Goal: Task Accomplishment & Management: Complete application form

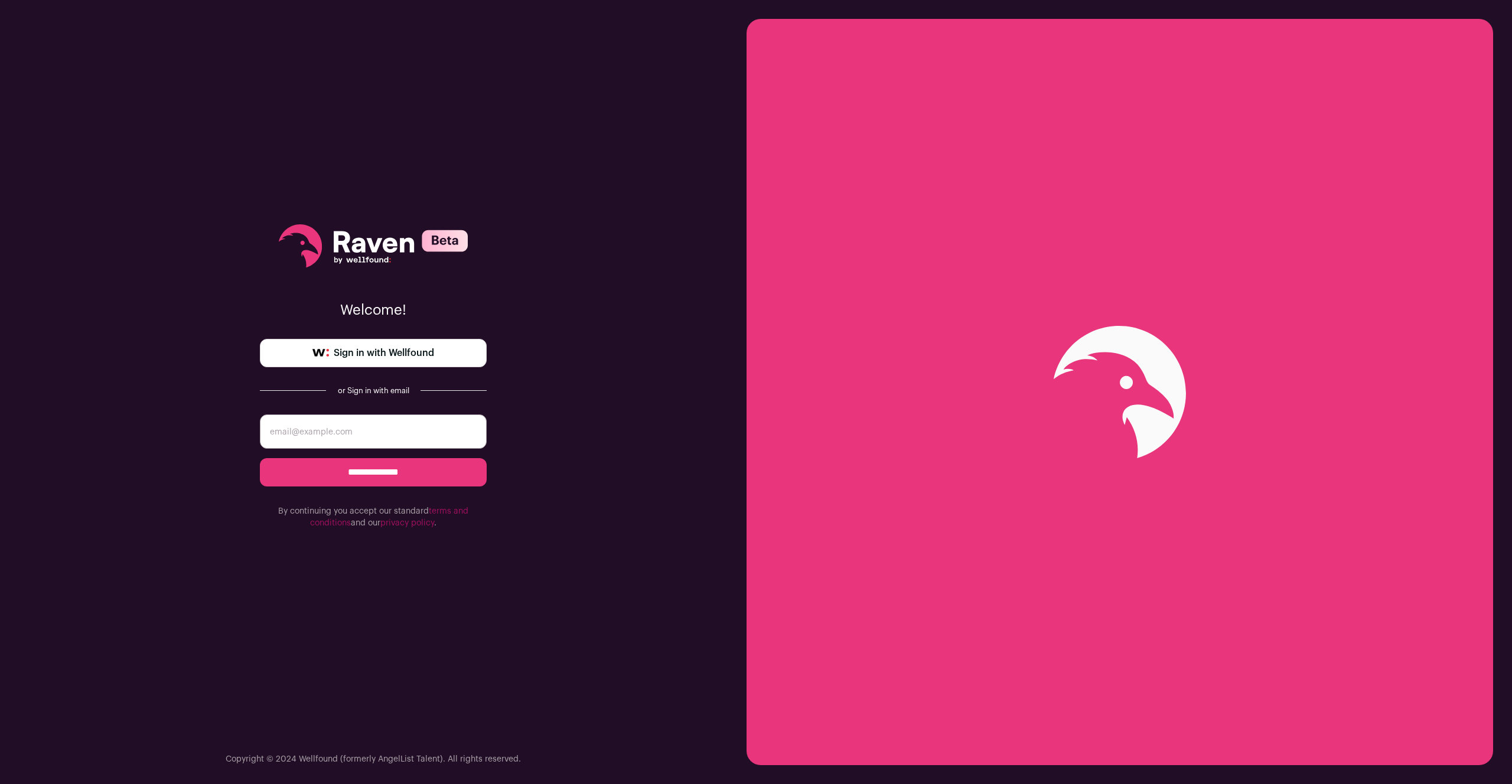
click at [410, 357] on span "Sign in with Wellfound" at bounding box center [384, 353] width 100 height 14
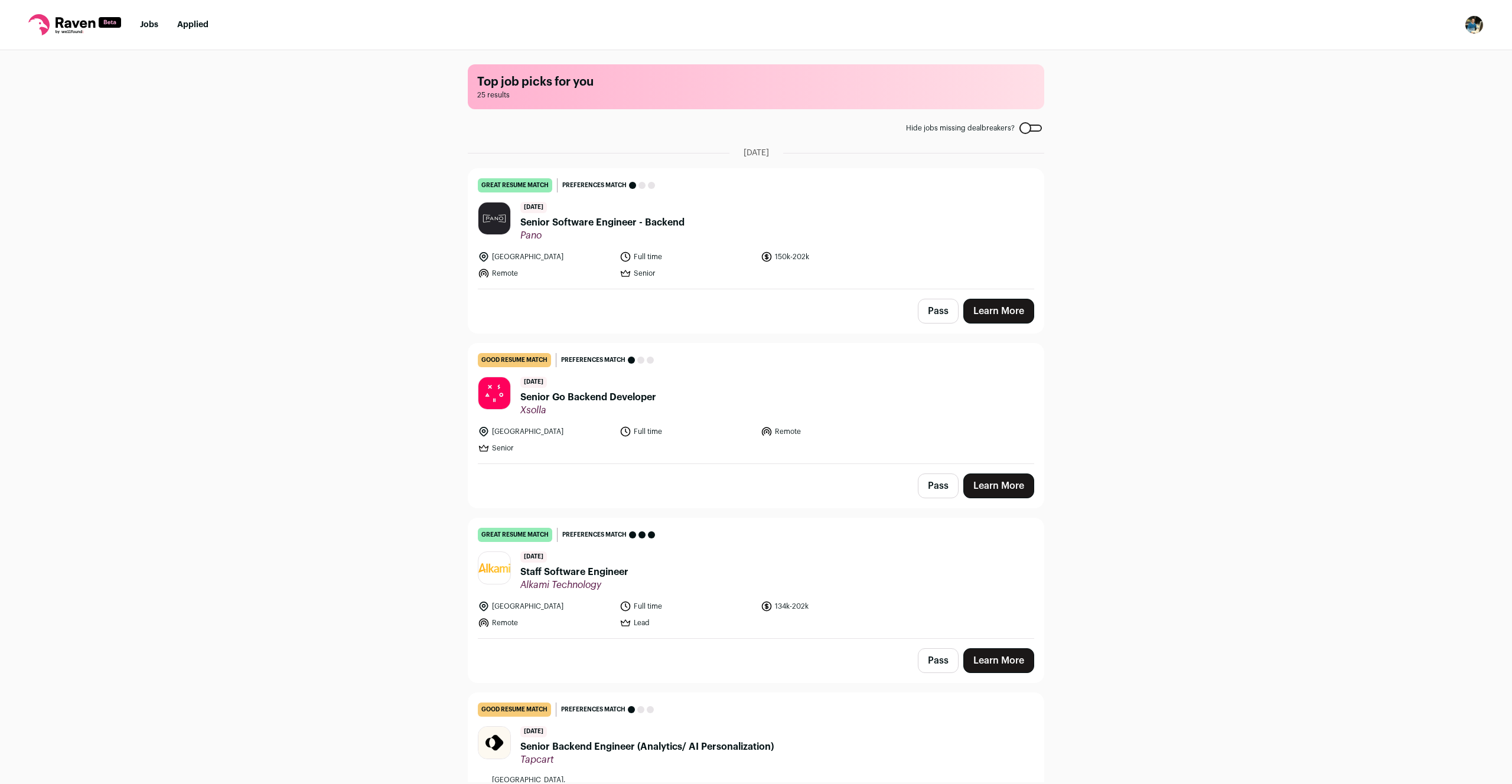
click at [1175, 391] on div "Top job picks for you 25 results Hide jobs missing dealbreakers? [DATE] great r…" at bounding box center [756, 416] width 1512 height 732
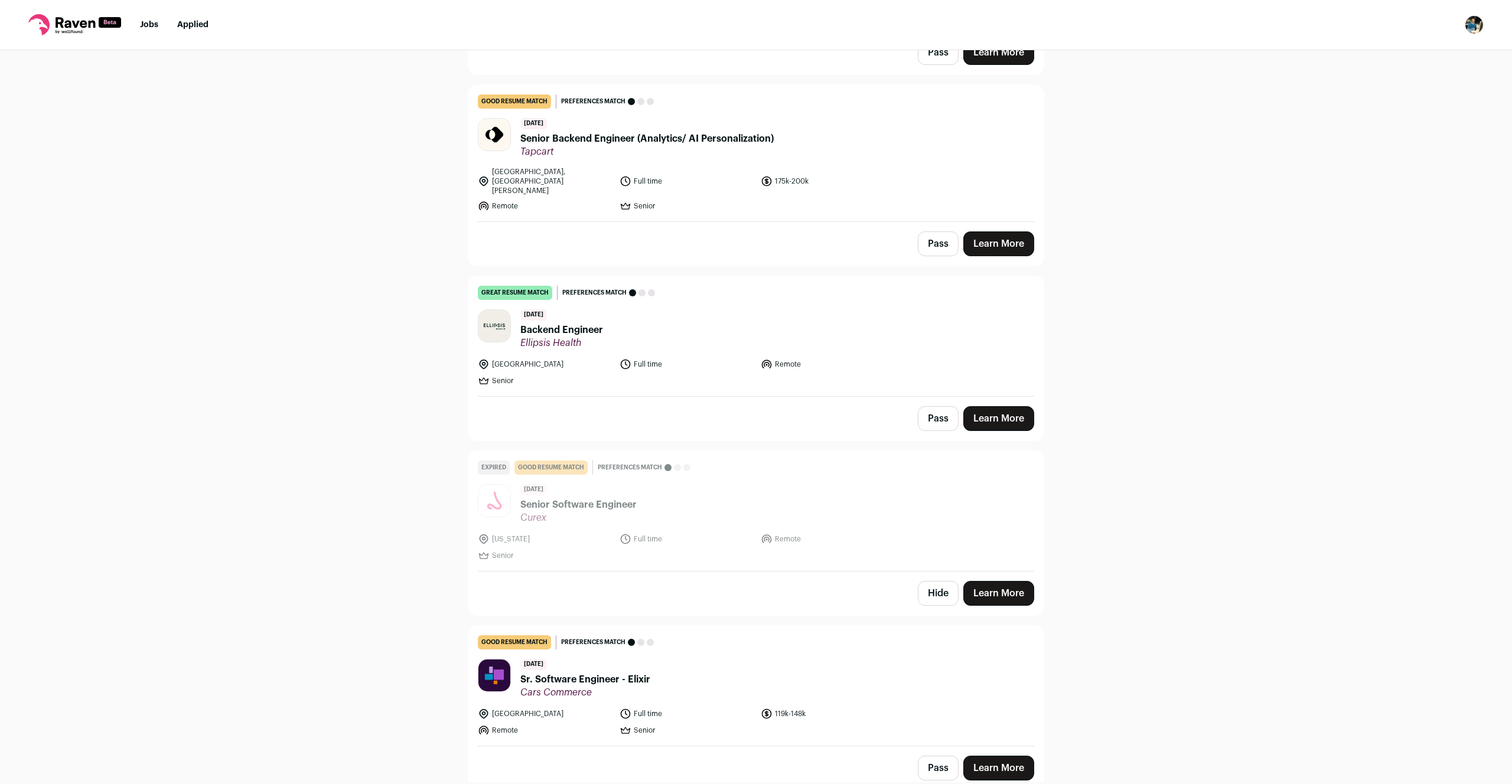
scroll to position [670, 0]
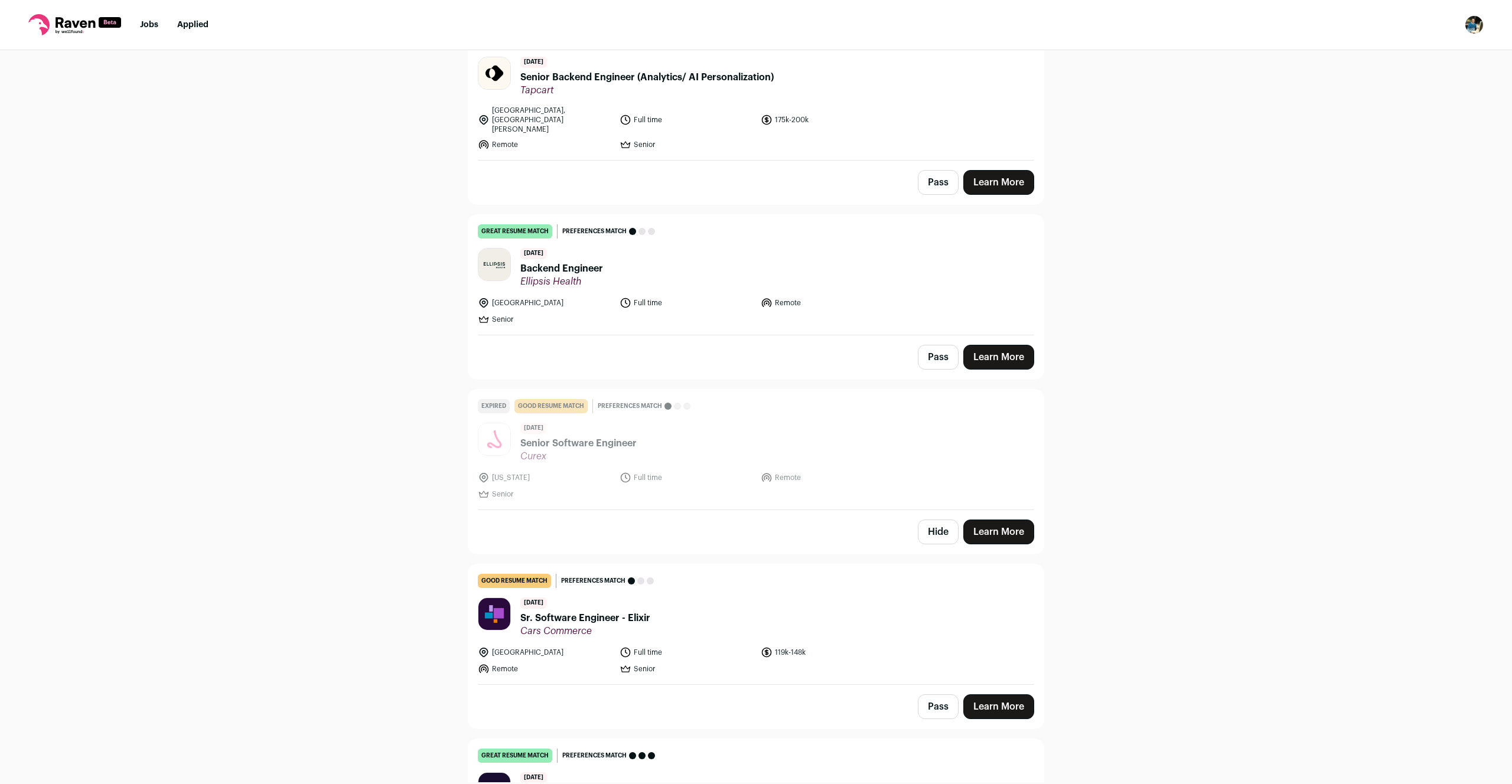
click at [1175, 391] on div "Top job picks for you 25 results Hide jobs missing dealbreakers? [DATE] great r…" at bounding box center [756, 416] width 1512 height 732
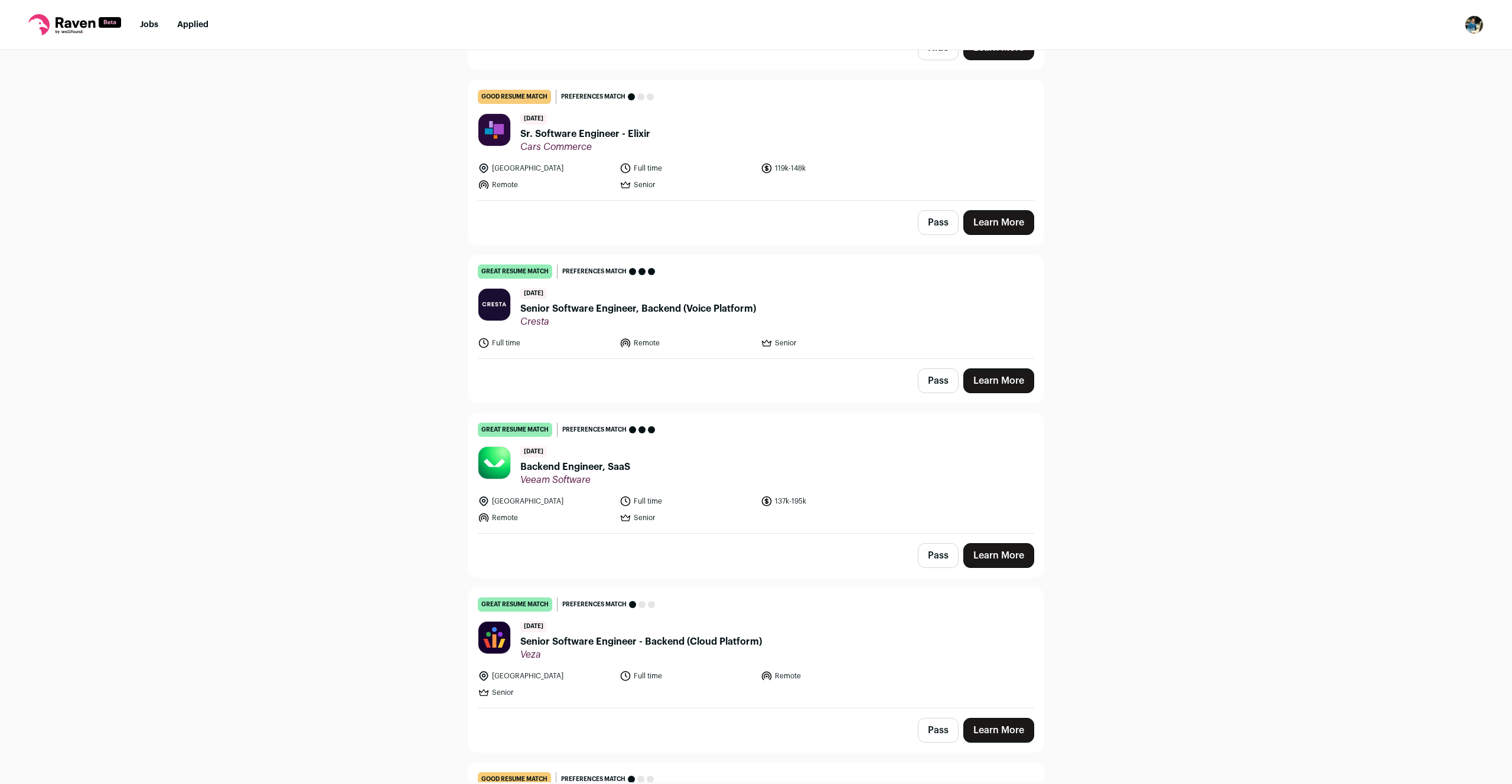
scroll to position [1169, 0]
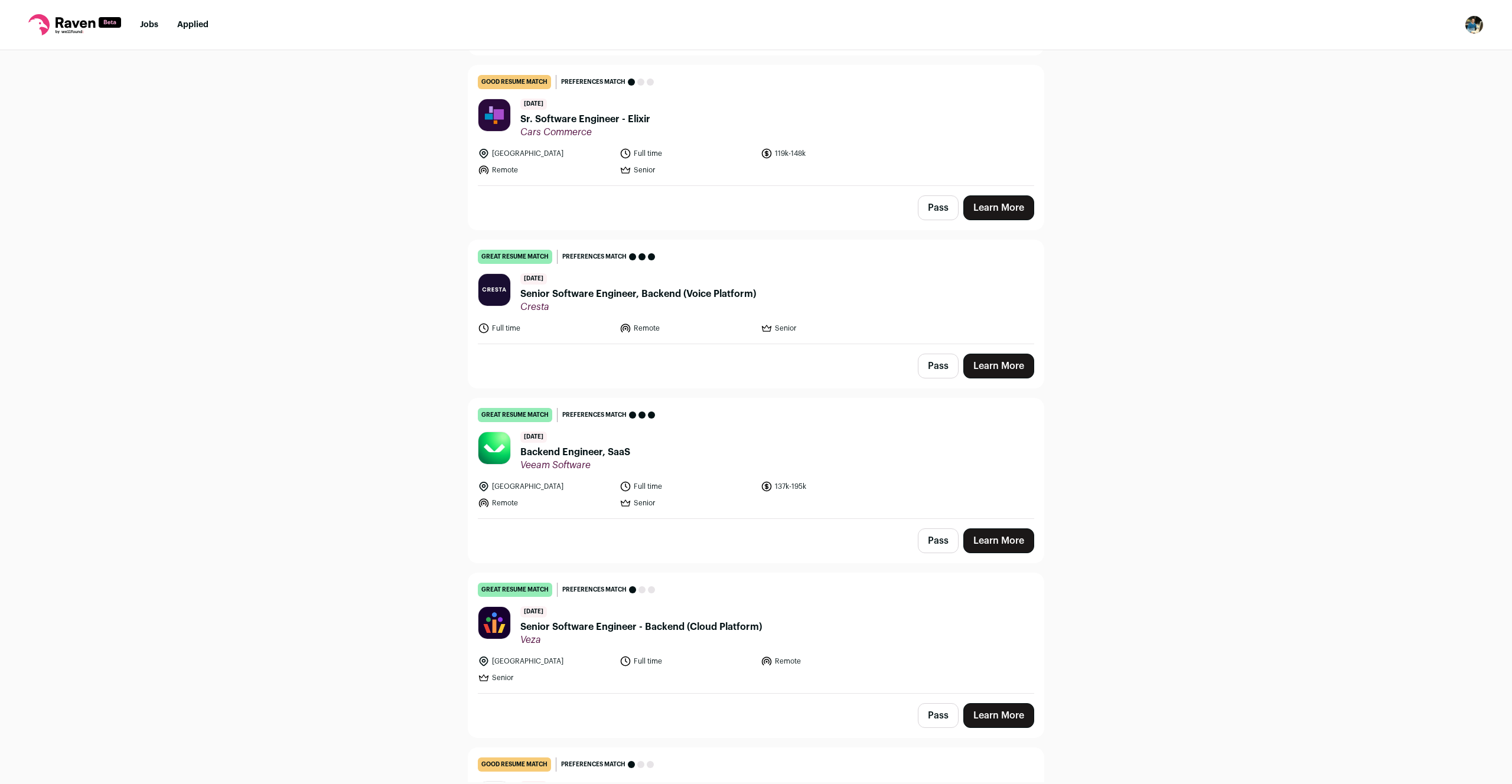
click at [563, 459] on span "Veeam Software" at bounding box center [575, 465] width 110 height 12
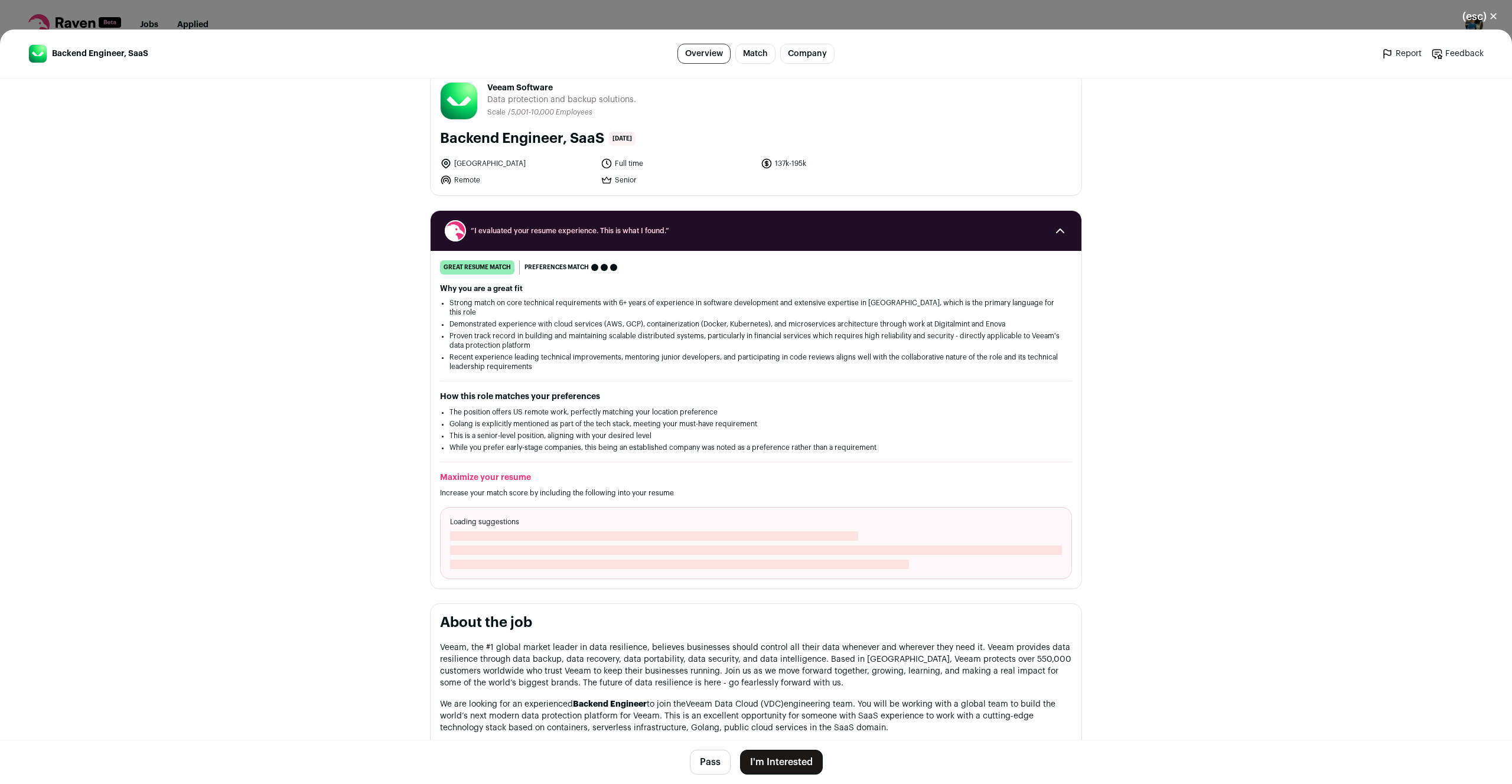
scroll to position [24, 0]
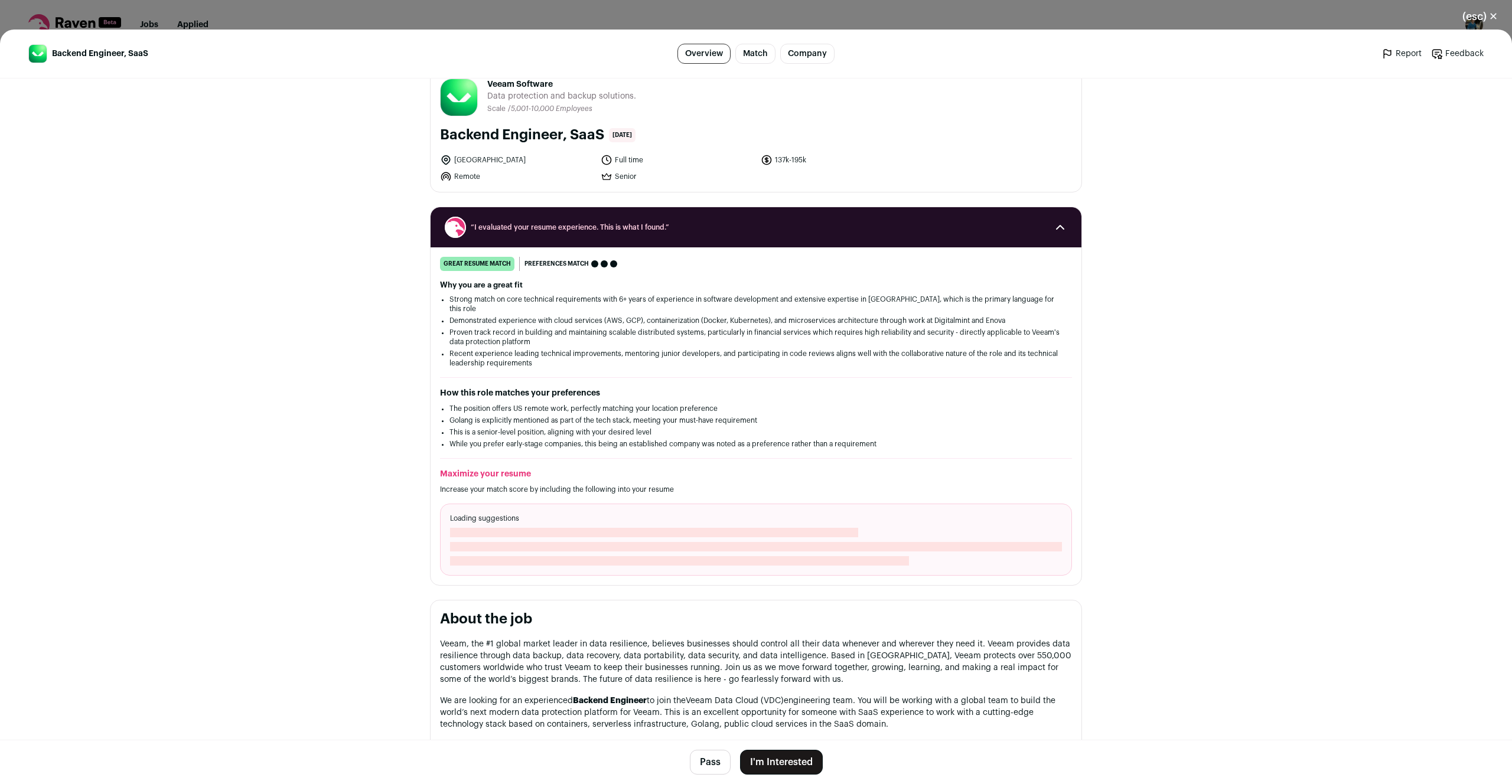
click at [792, 765] on button "I'm Interested" at bounding box center [781, 762] width 83 height 25
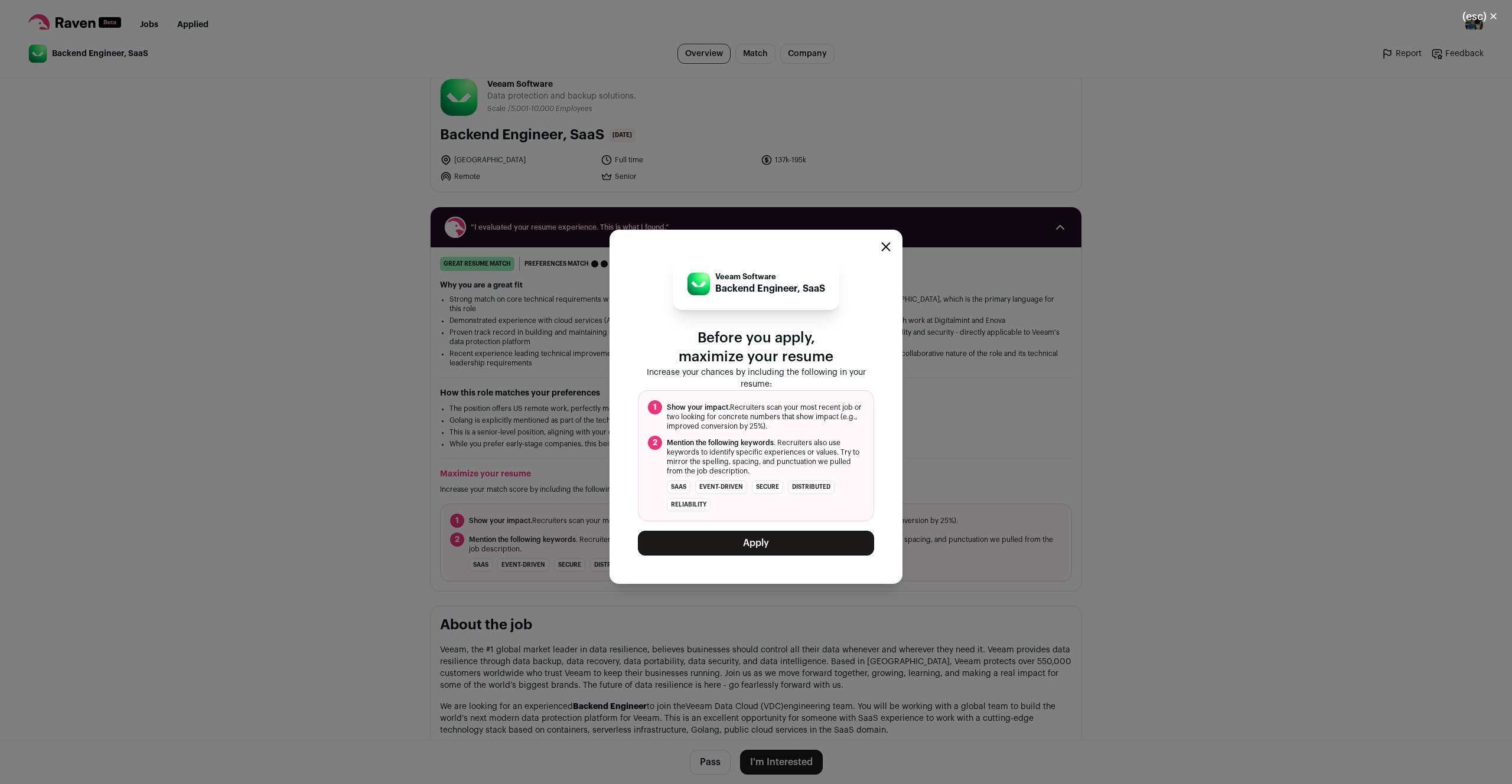
click at [736, 407] on span "Show your impact. Recruiters scan your most recent job or two looking for concr…" at bounding box center [766, 417] width 198 height 29
click at [770, 431] on span "Show your impact. Recruiters scan your most recent job or two looking for concr…" at bounding box center [766, 417] width 198 height 29
